Goal: Book appointment/travel/reservation

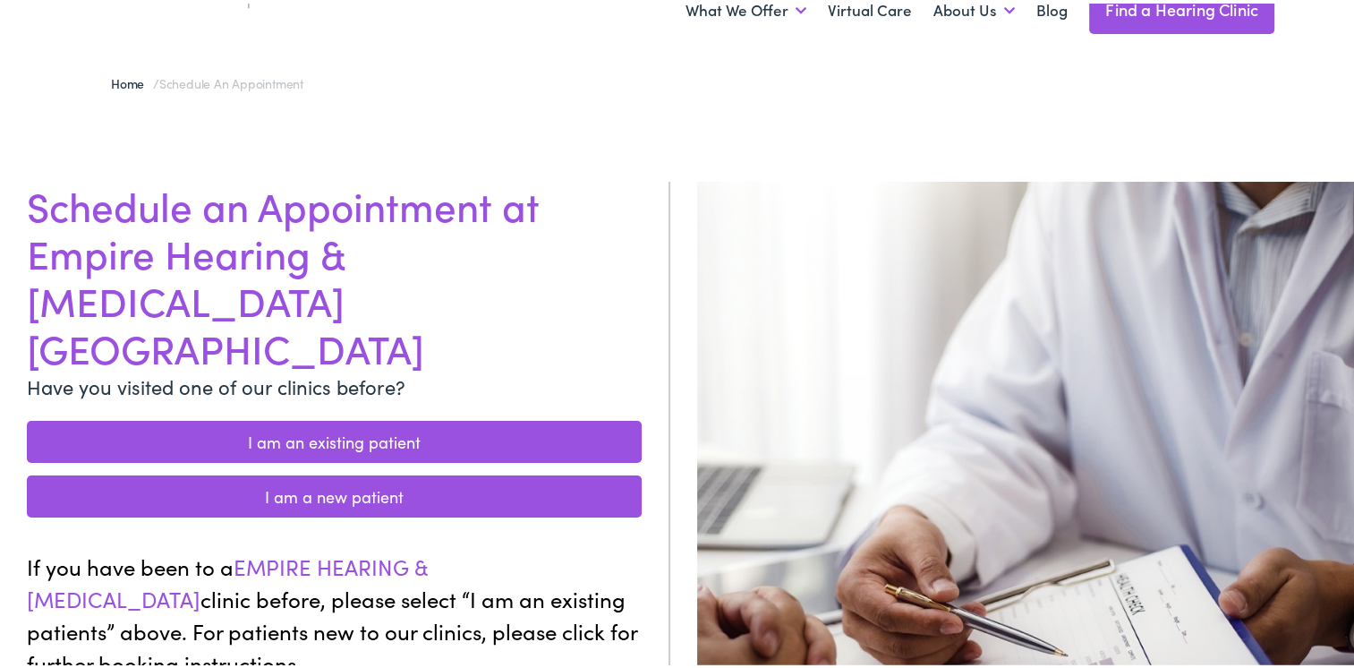
scroll to position [95, 0]
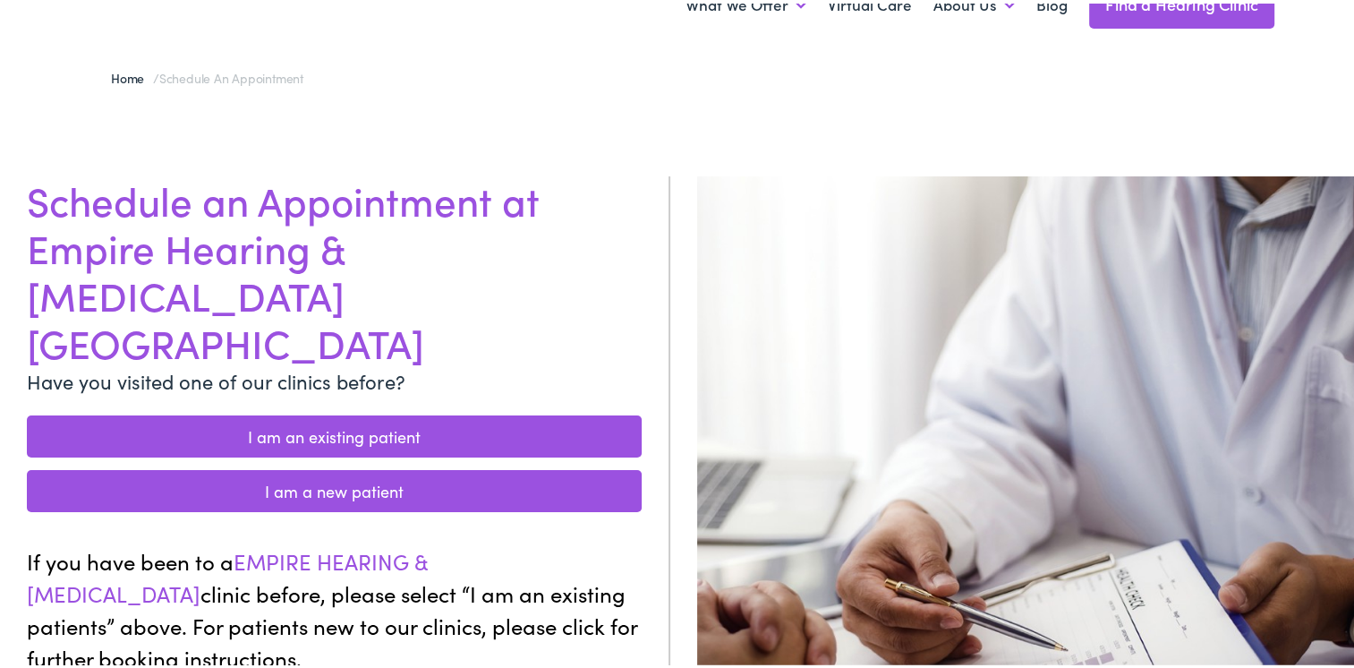
click at [457, 412] on link "I am an existing patient" at bounding box center [334, 433] width 615 height 42
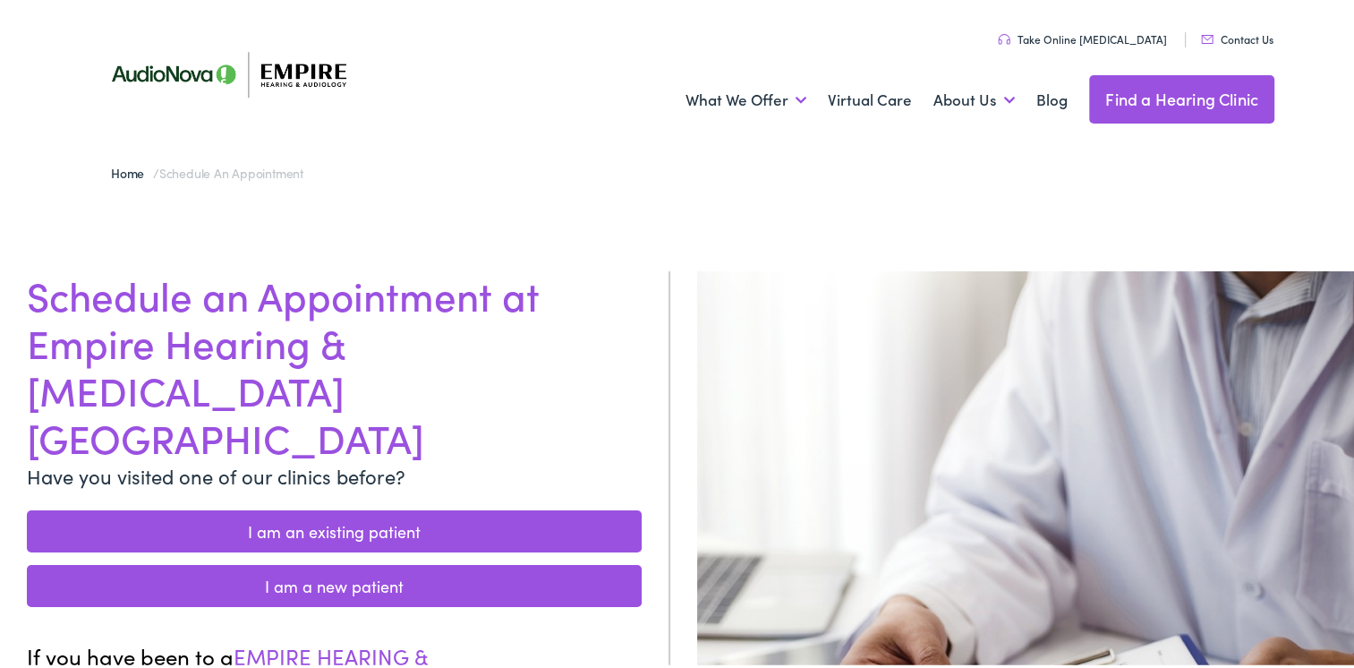
click at [405, 561] on link "I am a new patient" at bounding box center [334, 582] width 615 height 42
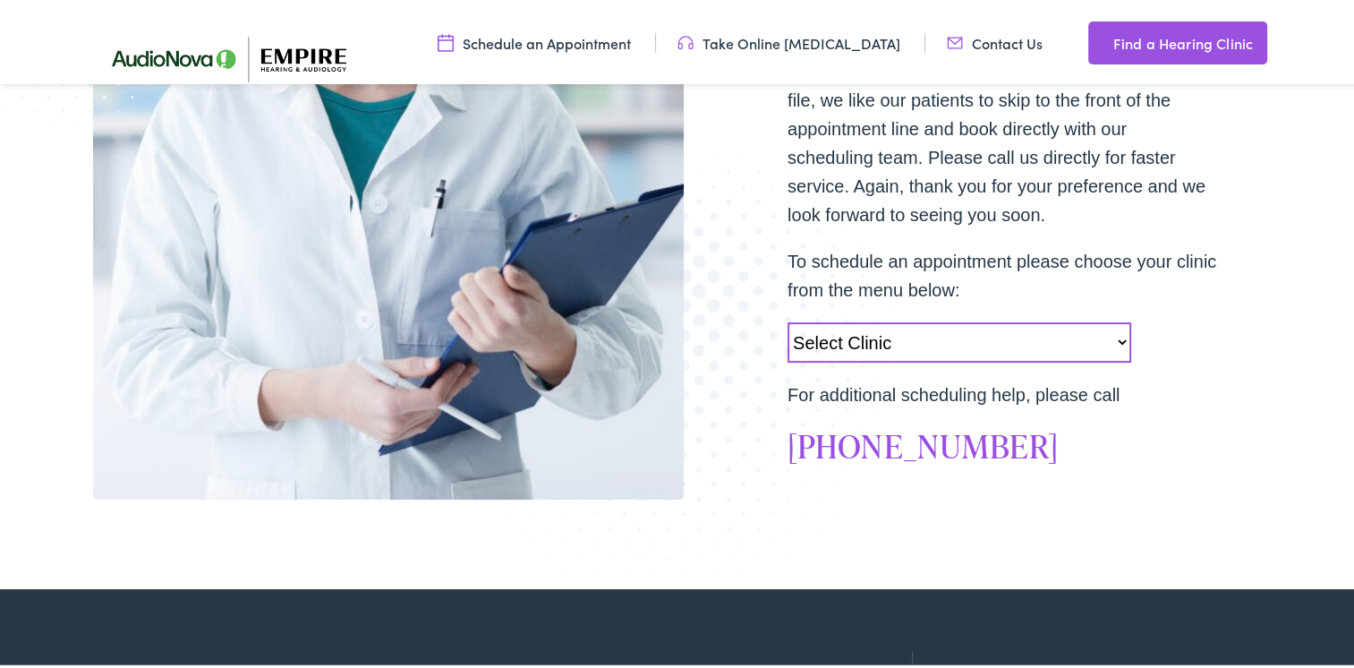
scroll to position [537, 0]
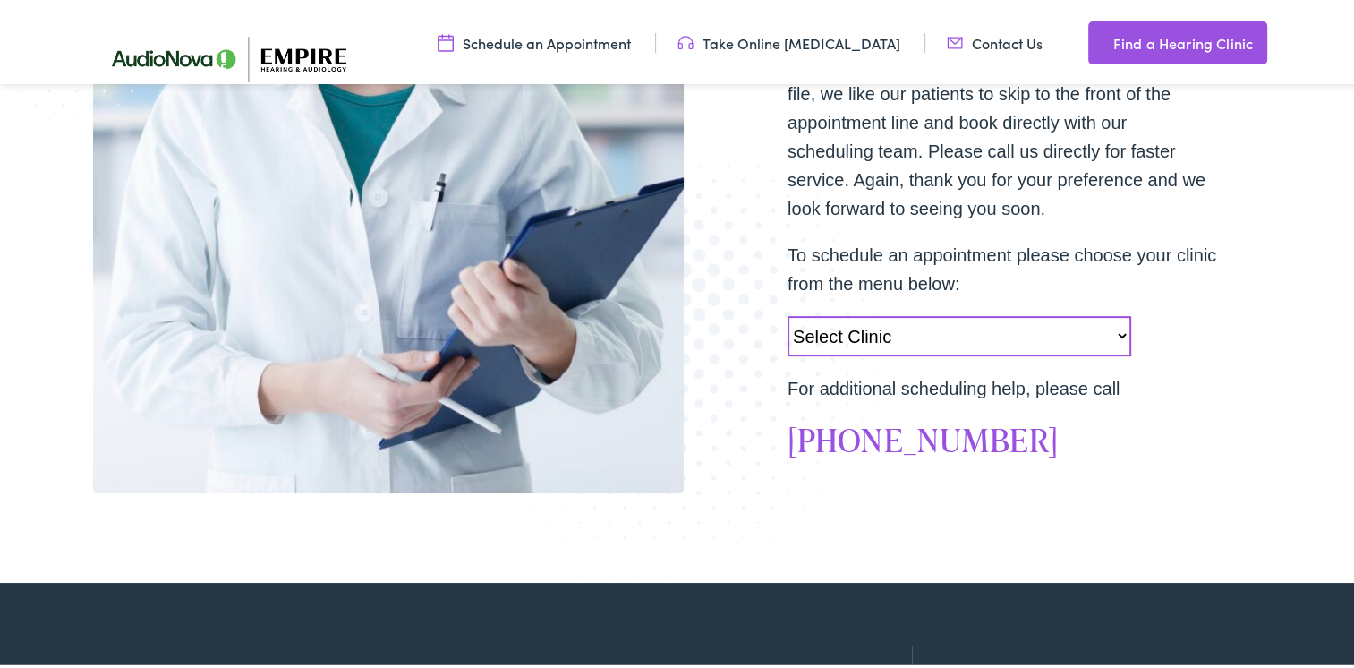
click at [866, 345] on select "Select Clinic Norwich-NY-AudioNova 43 Hale Street Amherst-NY-AudioNova 315 Albe…" at bounding box center [960, 332] width 344 height 40
select select "https://empirehearing.alpacaaudiology.com/locations/webster-ny/"
click at [788, 312] on select "Select Clinic Norwich-NY-AudioNova 43 Hale Street Amherst-NY-AudioNova 315 Albe…" at bounding box center [960, 332] width 344 height 40
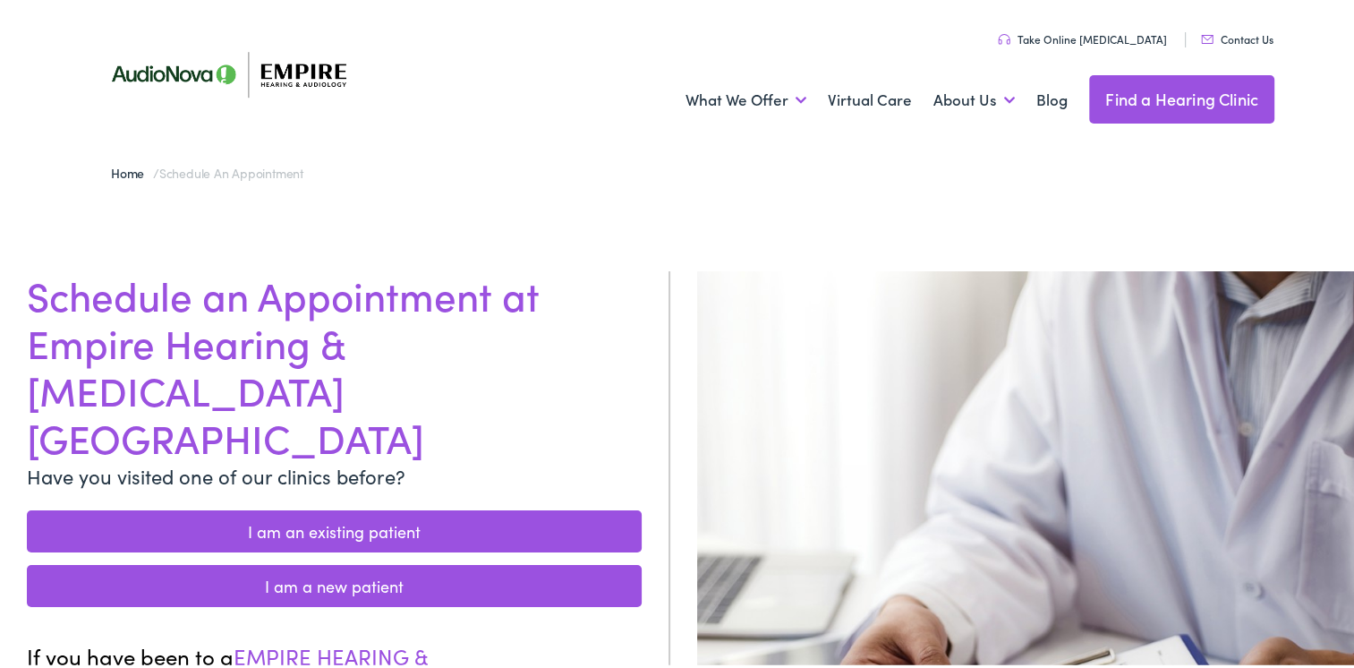
scroll to position [12, 0]
